Goal: Information Seeking & Learning: Understand process/instructions

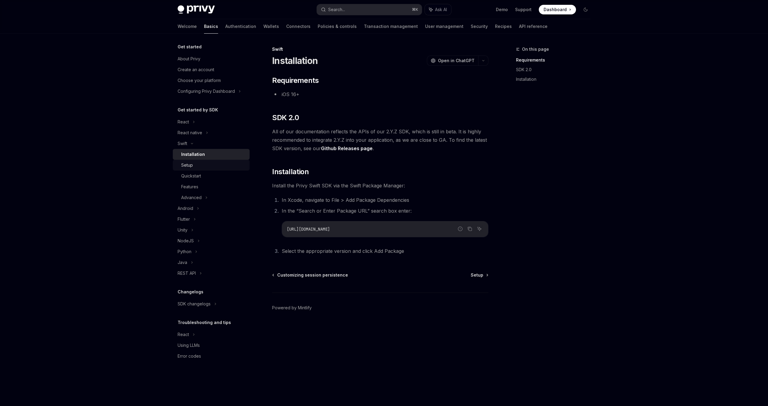
click at [188, 167] on div "Setup" at bounding box center [187, 164] width 12 height 7
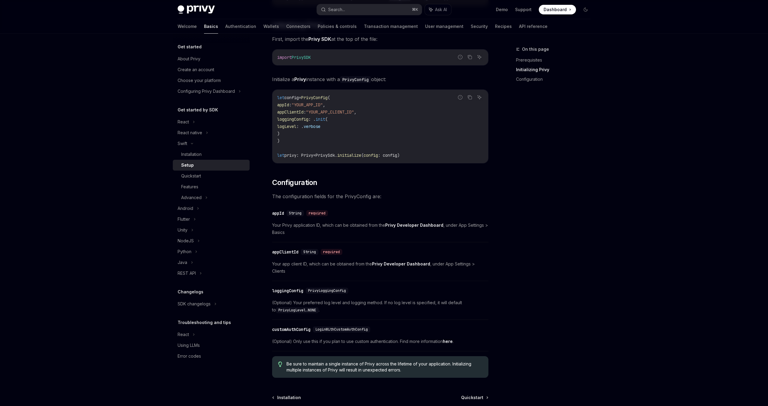
scroll to position [126, 0]
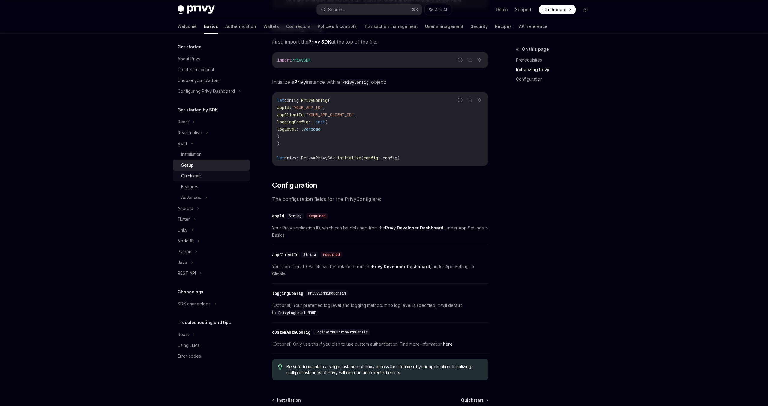
click at [205, 174] on div "Quickstart" at bounding box center [213, 175] width 65 height 7
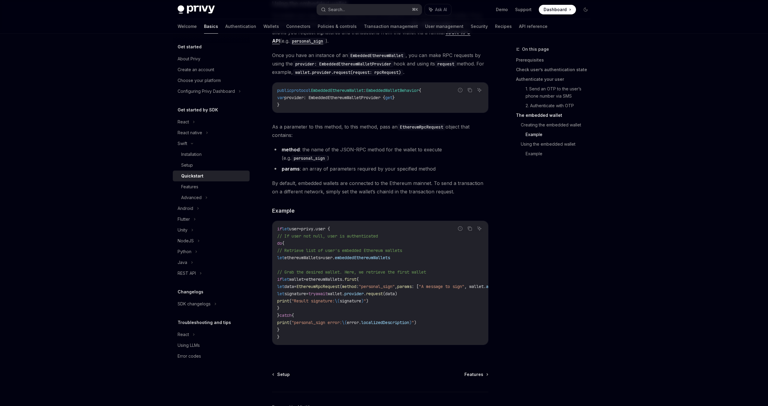
scroll to position [1102, 0]
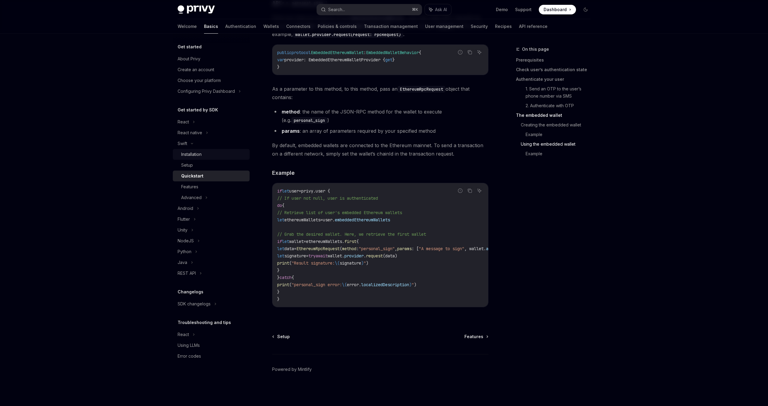
click at [207, 155] on div "Installation" at bounding box center [213, 154] width 65 height 7
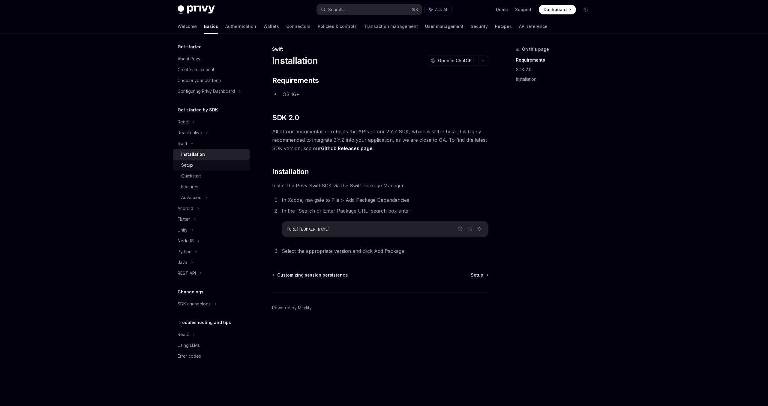
click at [196, 165] on div "Setup" at bounding box center [213, 164] width 65 height 7
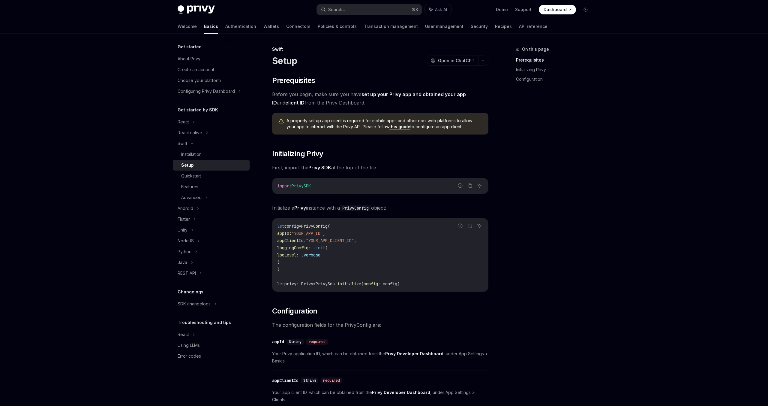
click at [396, 128] on link "this guide" at bounding box center [400, 126] width 21 height 5
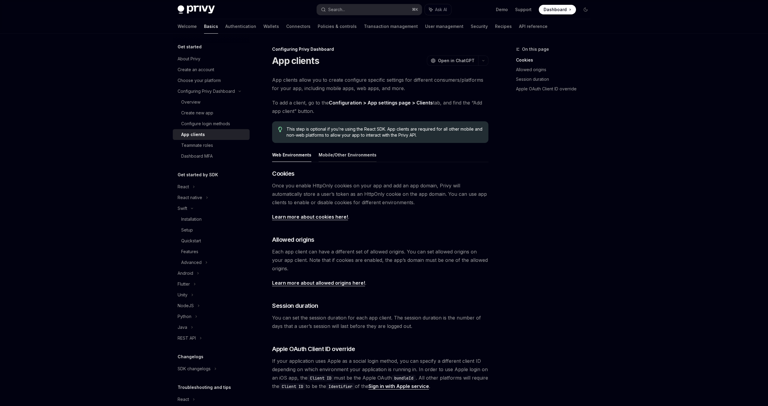
click at [328, 153] on button "Mobile/Other Environments" at bounding box center [348, 155] width 58 height 14
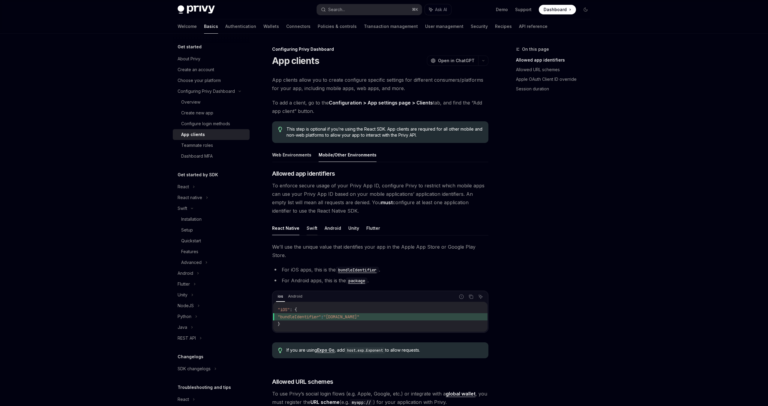
click at [308, 229] on button "Swift" at bounding box center [312, 228] width 11 height 14
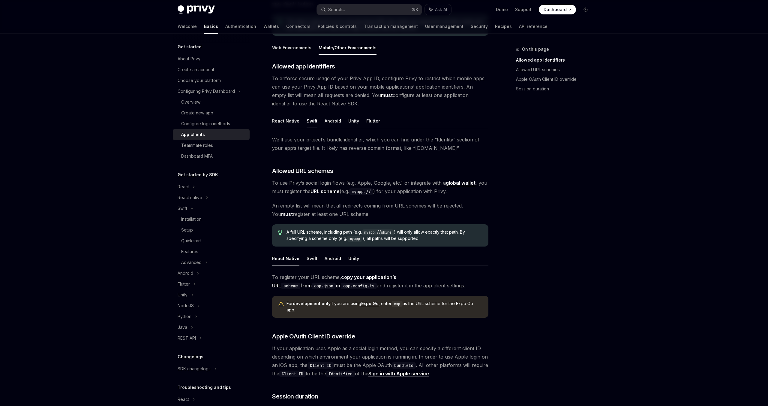
scroll to position [109, 0]
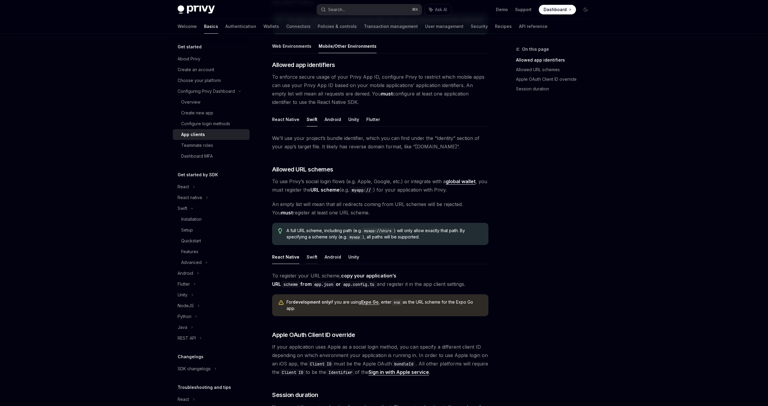
click at [312, 257] on button "Swift" at bounding box center [312, 257] width 11 height 14
type textarea "*"
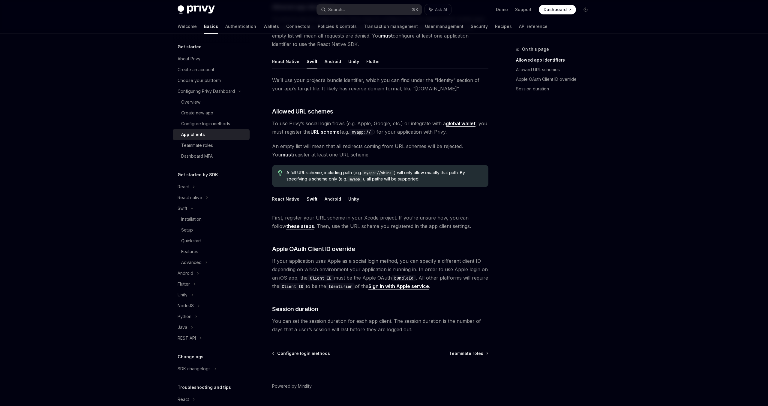
scroll to position [183, 0]
